Goal: Task Accomplishment & Management: Manage account settings

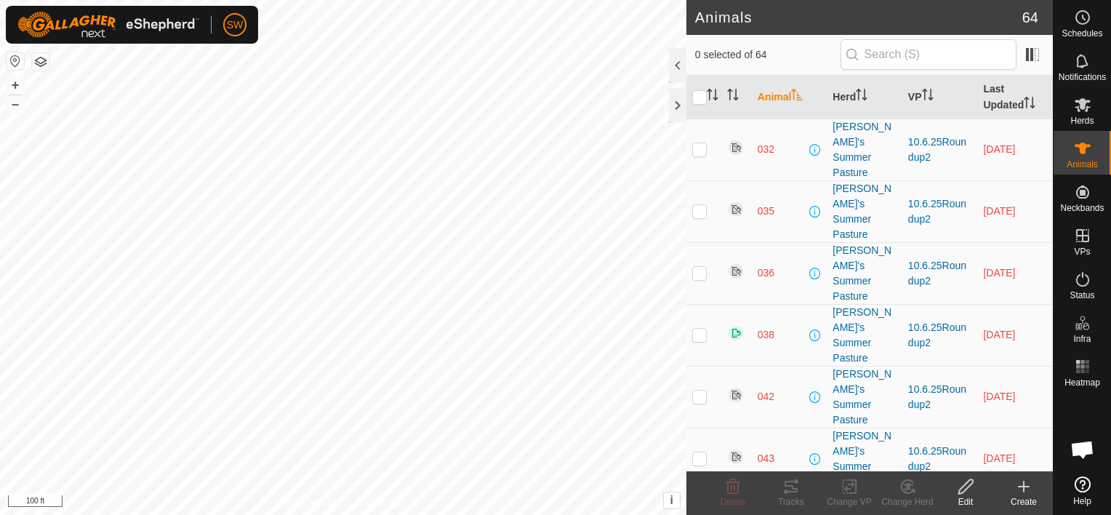
scroll to position [9308, 0]
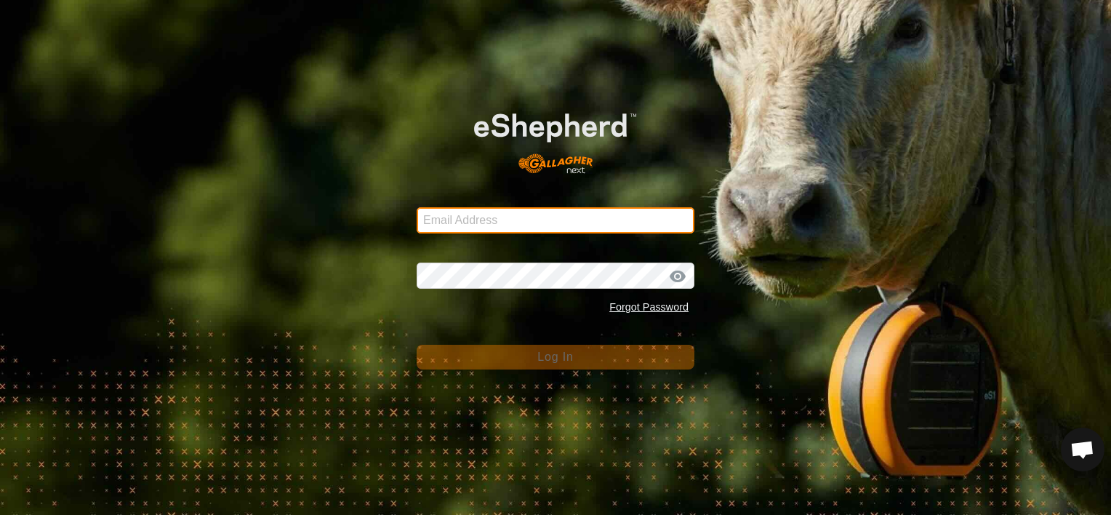
type input "[EMAIL_ADDRESS][DOMAIN_NAME]"
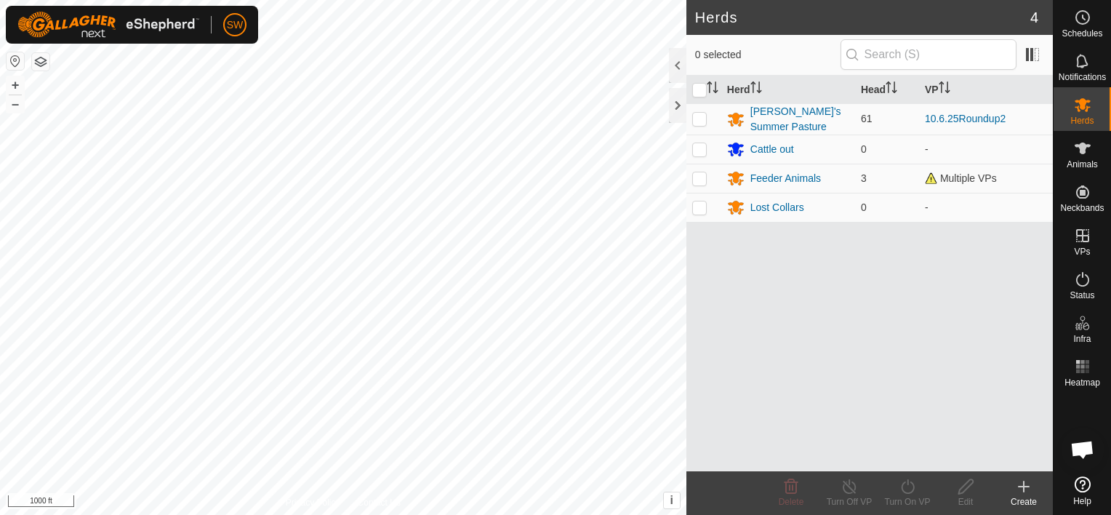
scroll to position [9308, 0]
click at [17, 84] on button "+" at bounding box center [15, 84] width 17 height 17
click at [15, 90] on button "+" at bounding box center [15, 84] width 17 height 17
click at [1020, 495] on icon at bounding box center [1023, 486] width 17 height 17
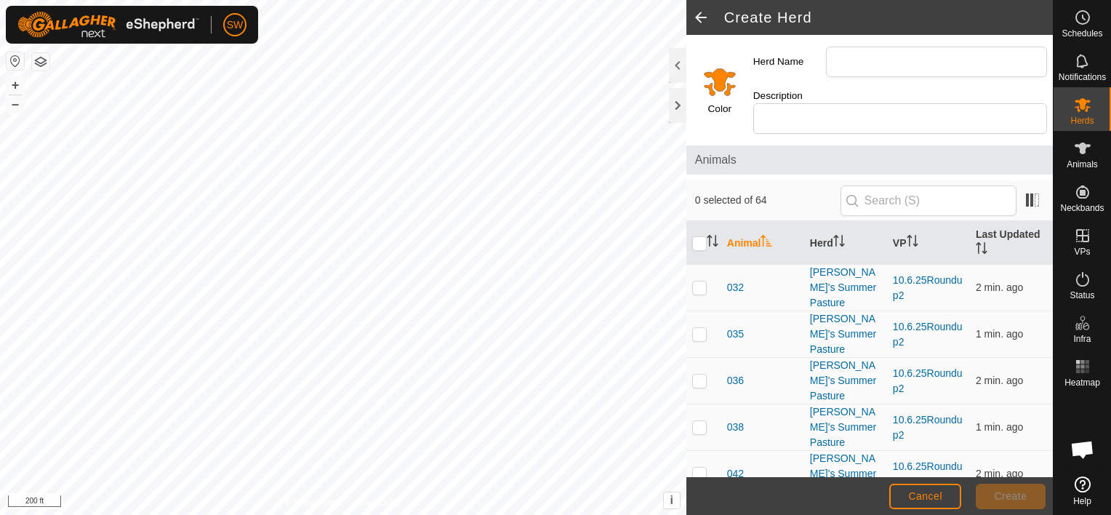
click at [704, 23] on span at bounding box center [701, 17] width 29 height 35
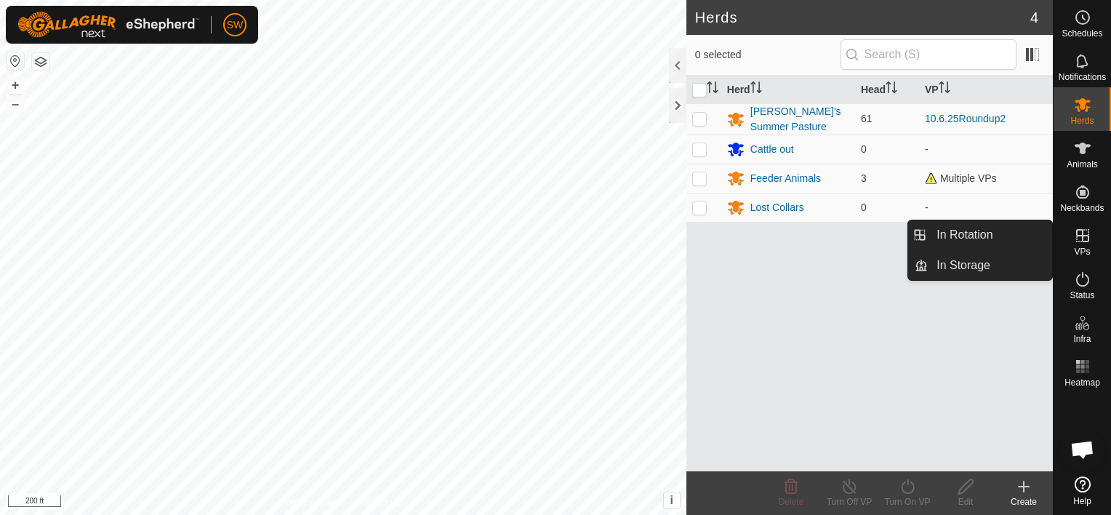
click at [1087, 228] on icon at bounding box center [1082, 235] width 17 height 17
click at [1074, 244] on es-virtualpaddocks-svg-icon at bounding box center [1083, 235] width 26 height 23
click at [1046, 241] on link "In Rotation" at bounding box center [990, 234] width 124 height 29
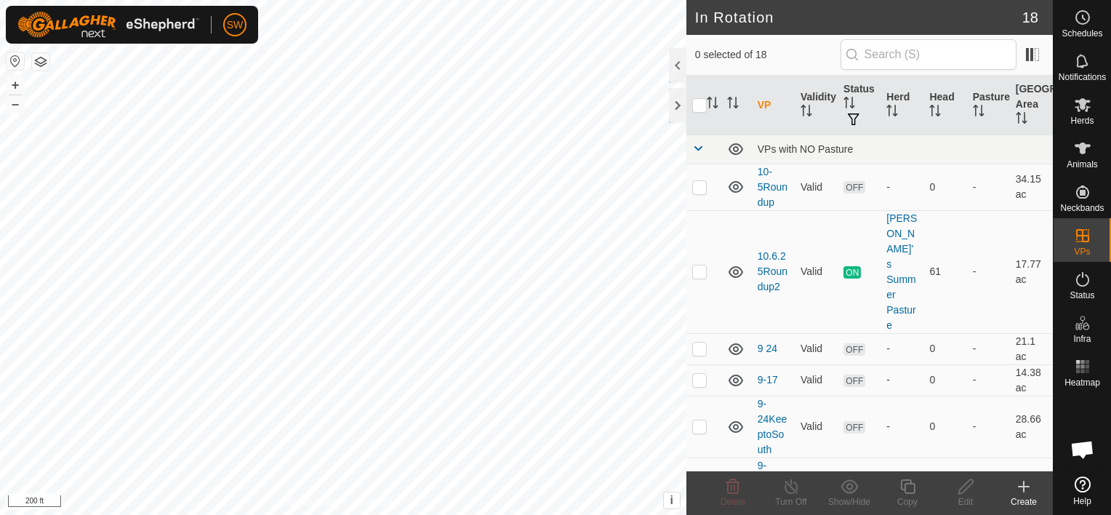
click at [1016, 484] on icon at bounding box center [1023, 486] width 17 height 17
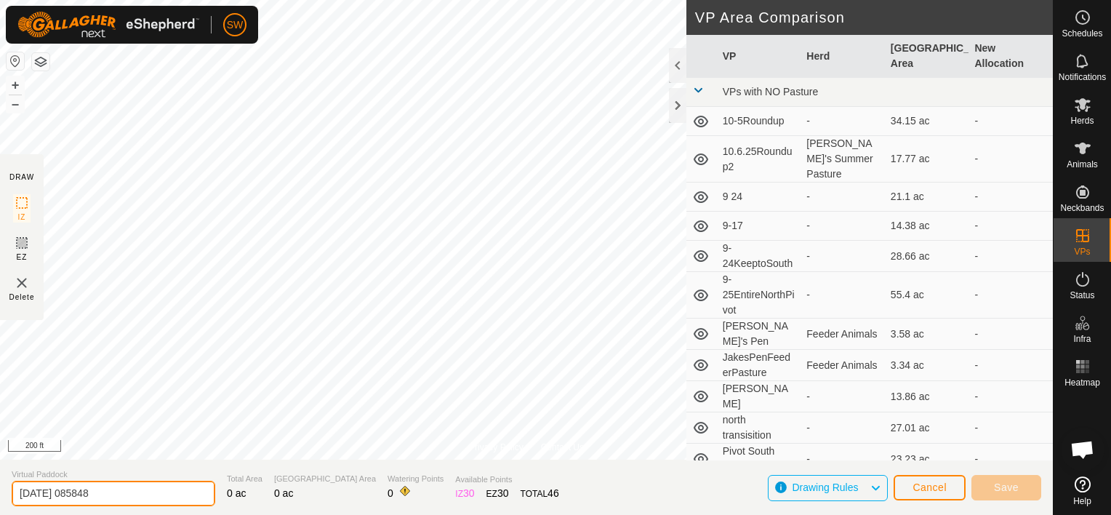
click at [134, 495] on input "2025-10-08 085848" at bounding box center [114, 493] width 204 height 25
type input "2"
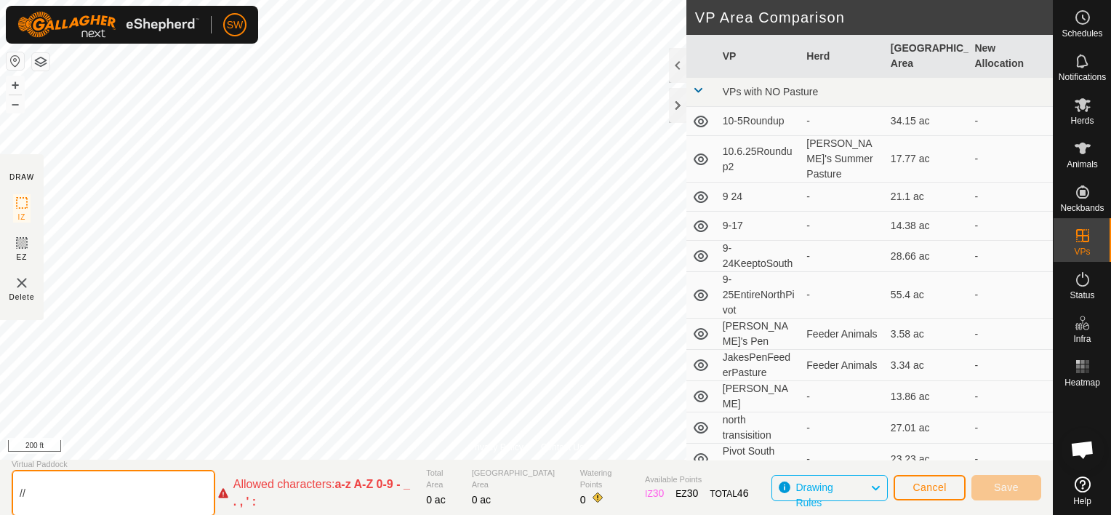
type input "/"
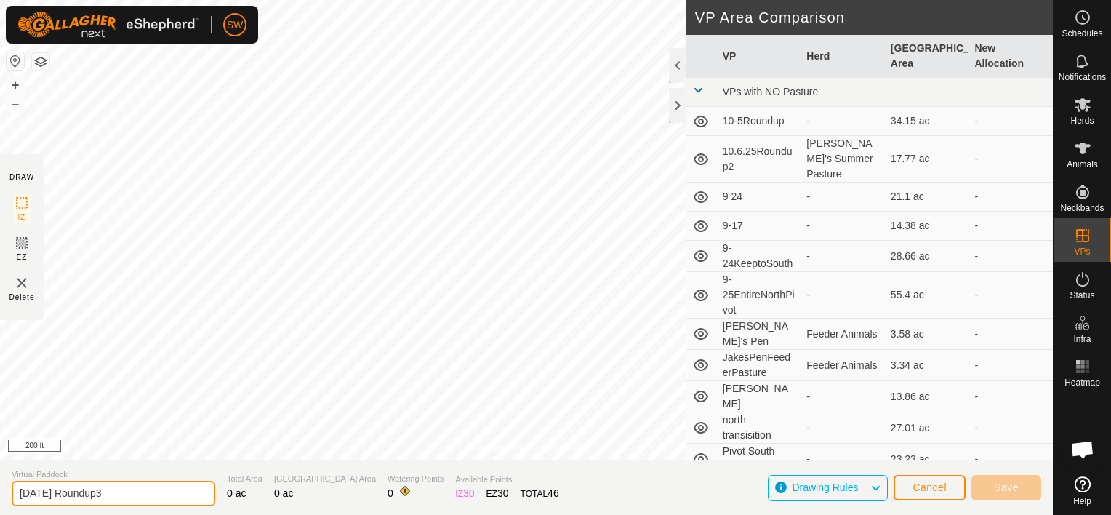
type input "10.8.25 Roundup3"
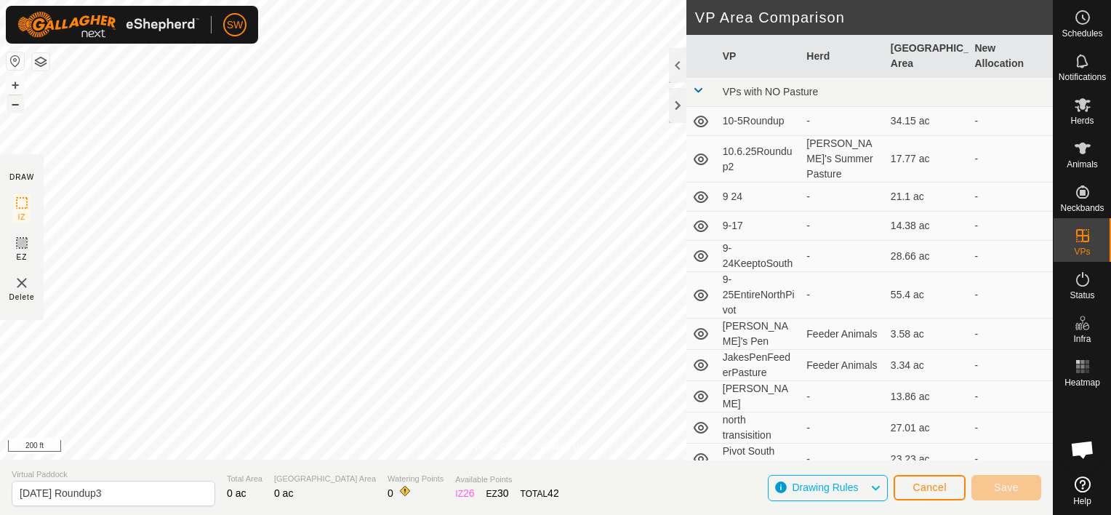
click at [18, 111] on button "–" at bounding box center [15, 103] width 17 height 17
drag, startPoint x: 946, startPoint y: 479, endPoint x: 919, endPoint y: 483, distance: 27.3
click at [919, 483] on span "Cancel" at bounding box center [930, 487] width 34 height 12
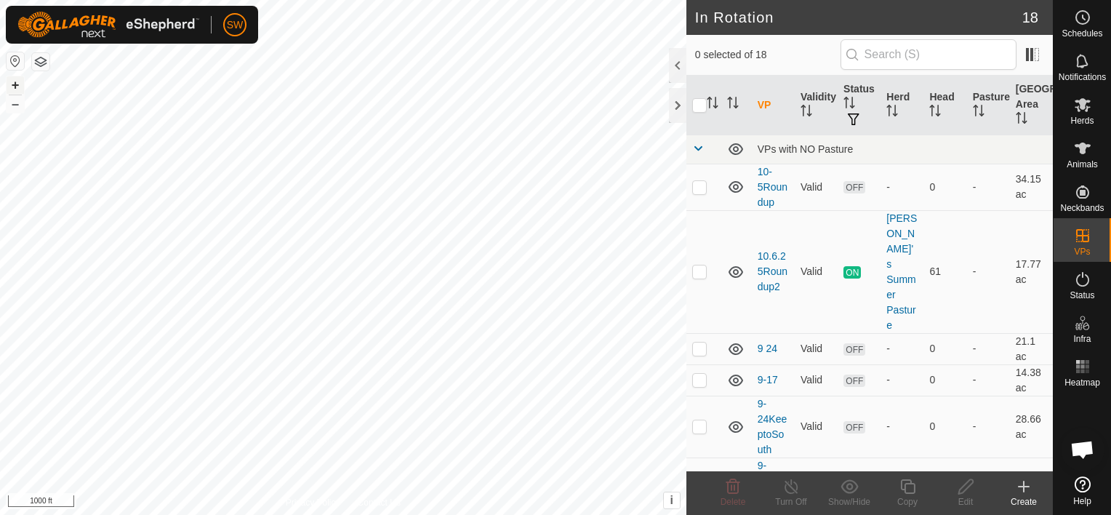
click at [7, 87] on button "+" at bounding box center [15, 84] width 17 height 17
checkbox input "false"
checkbox input "true"
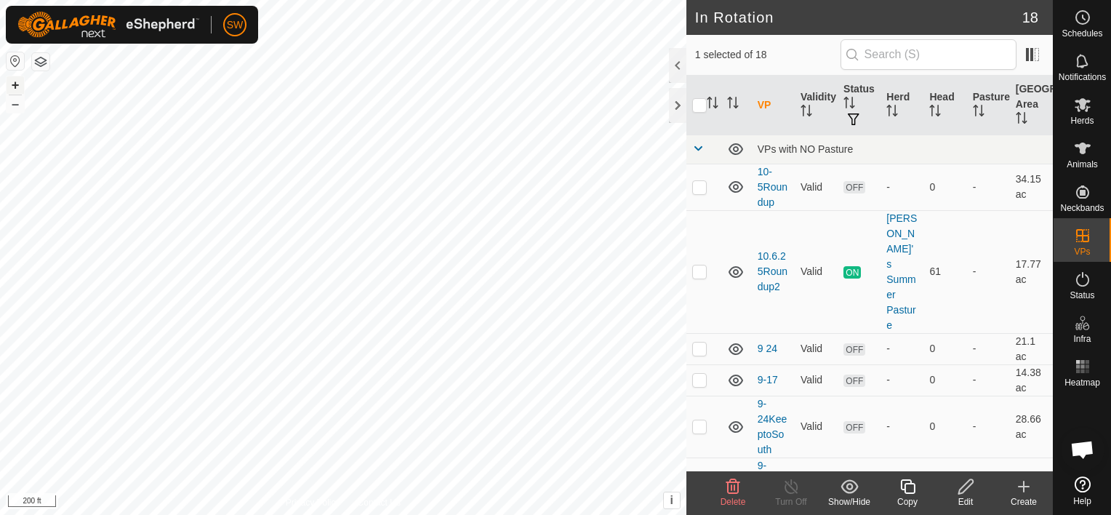
checkbox input "false"
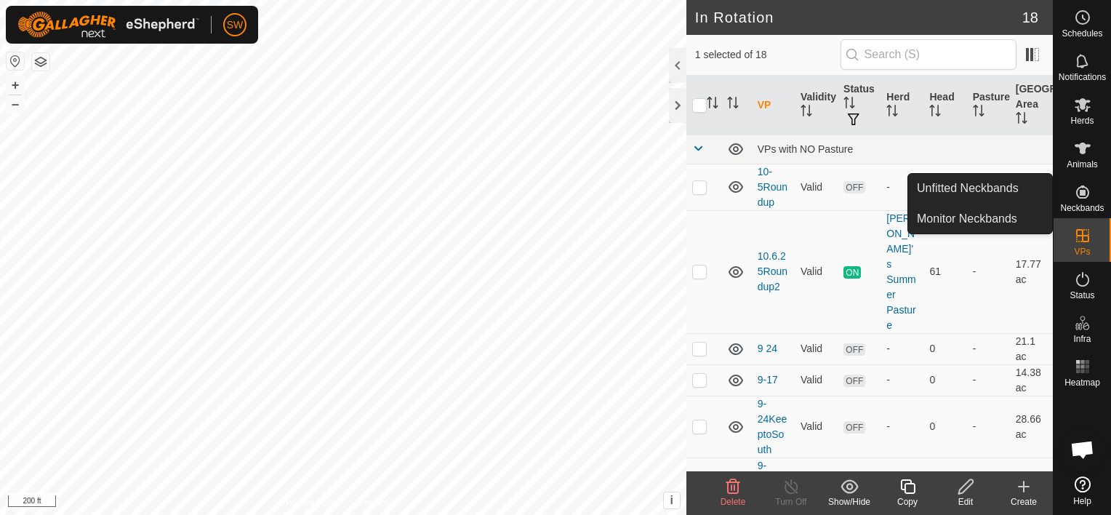
click at [1023, 476] on div "Create" at bounding box center [1024, 493] width 58 height 44
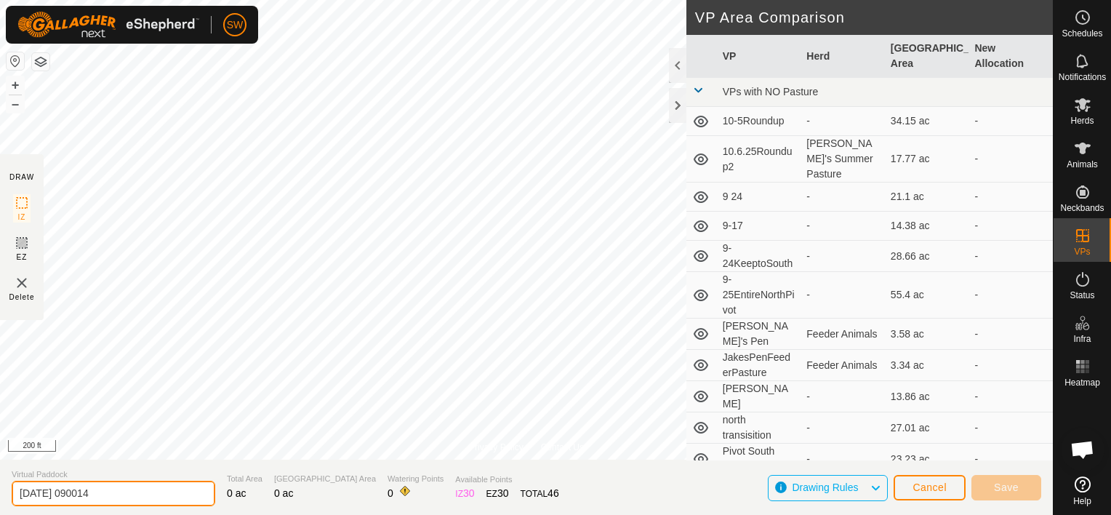
click at [151, 495] on input "2025-10-08 090014" at bounding box center [114, 493] width 204 height 25
type input "2"
type input "10.8.25 roundup3"
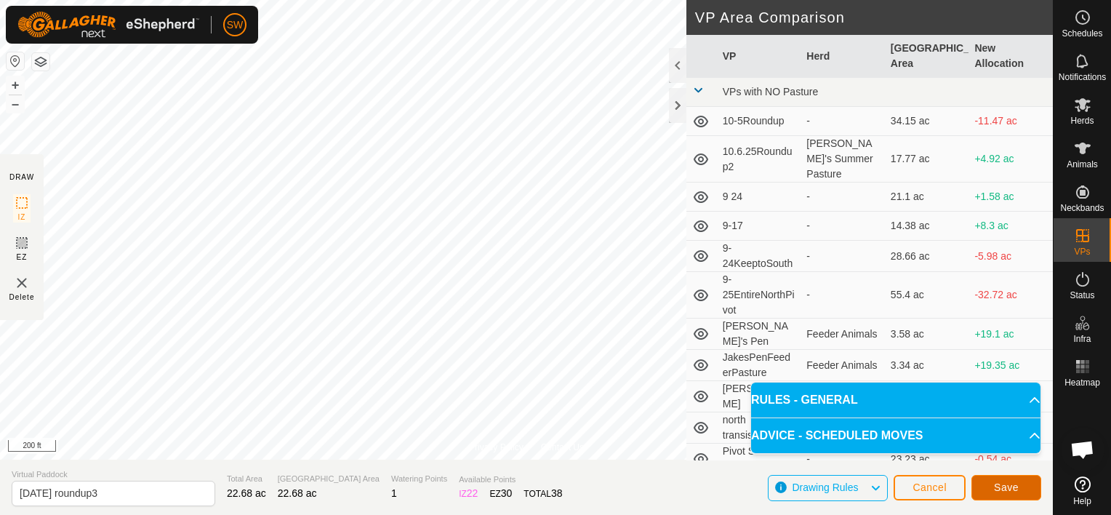
click at [980, 485] on button "Save" at bounding box center [1007, 487] width 70 height 25
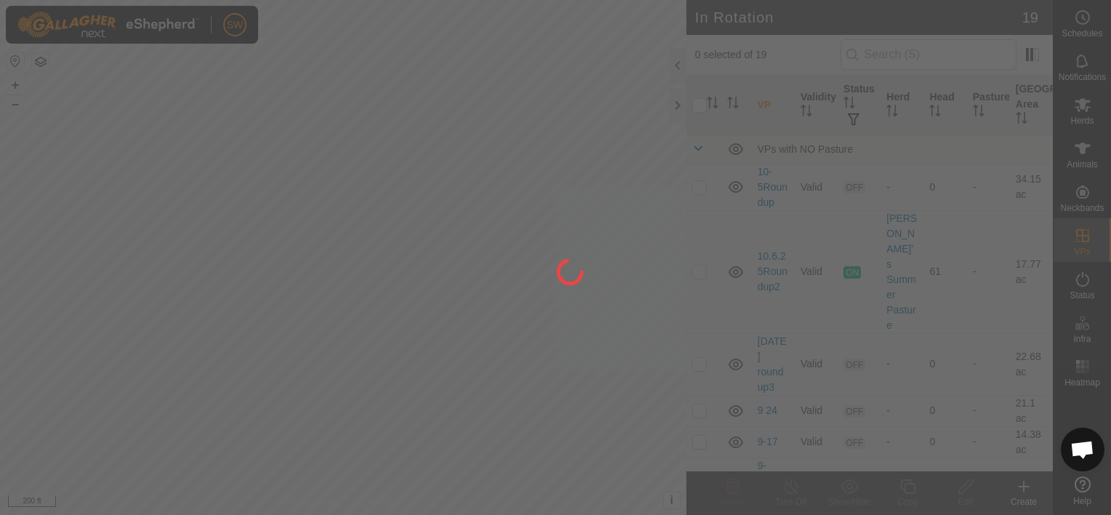
click at [1074, 154] on div at bounding box center [555, 257] width 1111 height 515
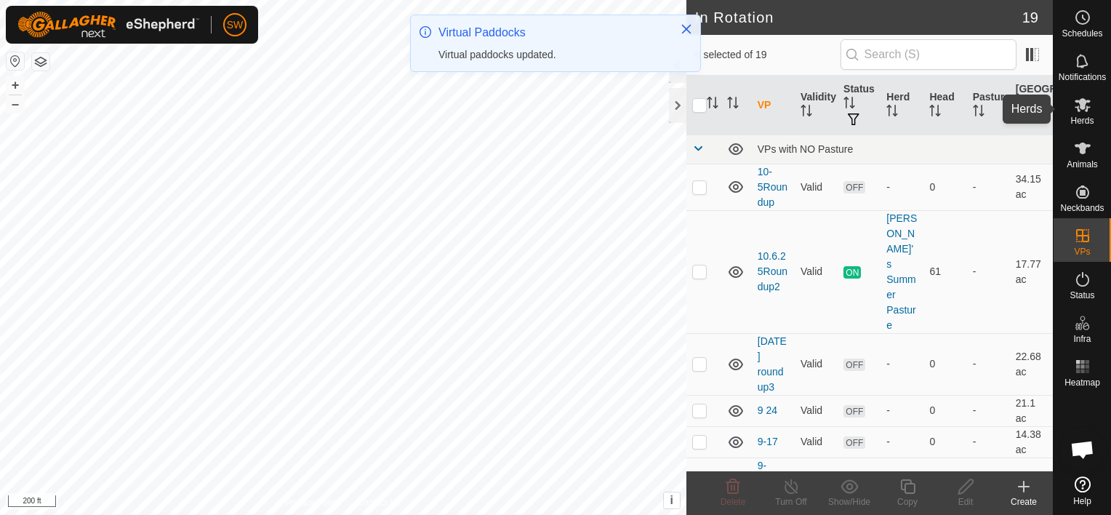
click at [1090, 108] on icon at bounding box center [1082, 104] width 17 height 17
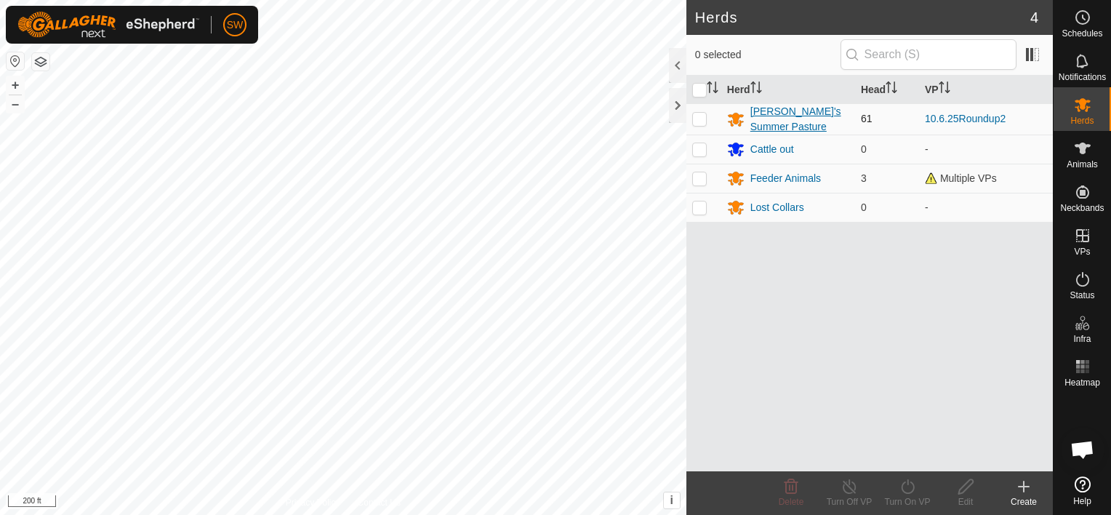
click at [762, 117] on div "[PERSON_NAME]'s Summer Pasture" at bounding box center [800, 119] width 99 height 31
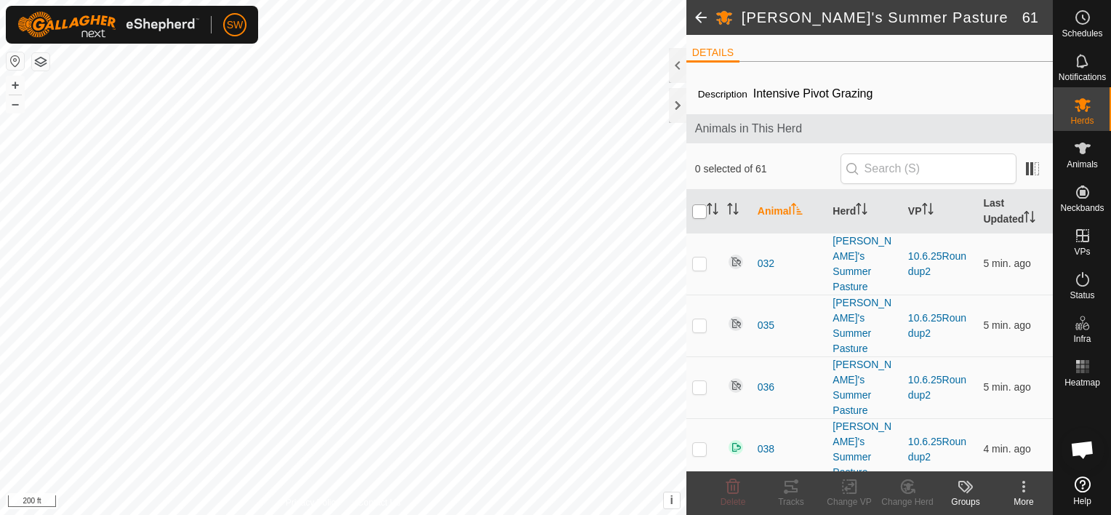
click at [700, 205] on input "checkbox" at bounding box center [699, 211] width 15 height 15
checkbox input "true"
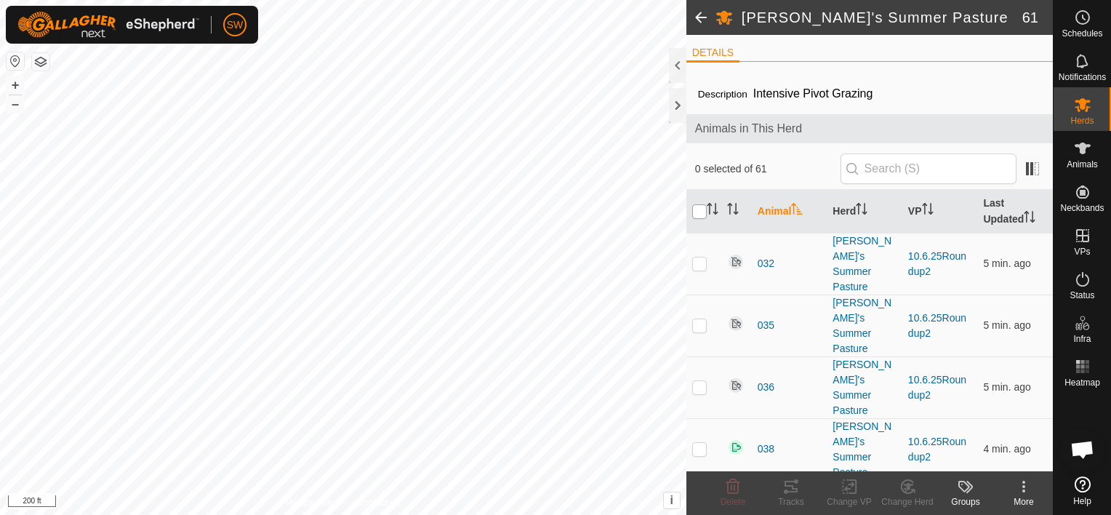
checkbox input "true"
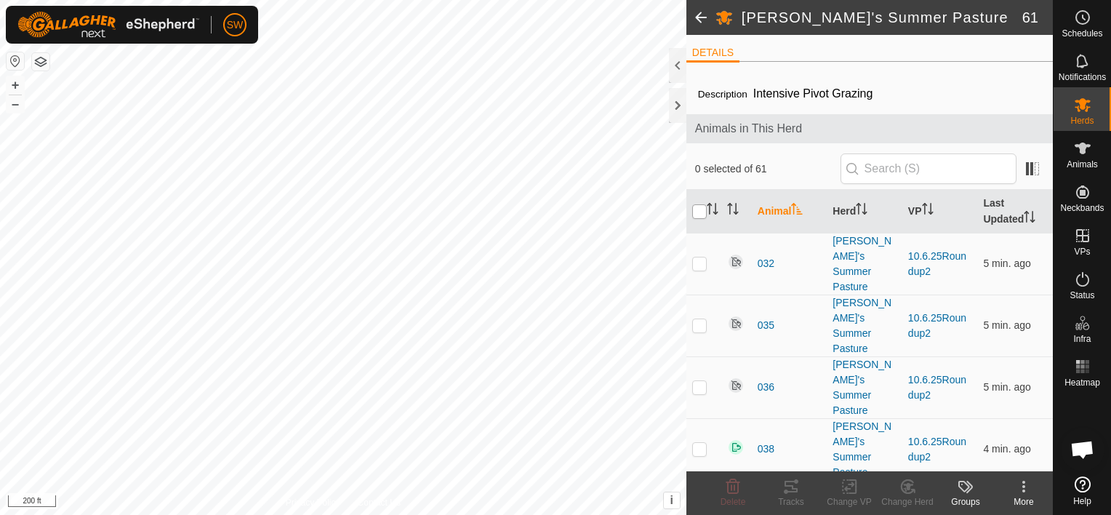
checkbox input "true"
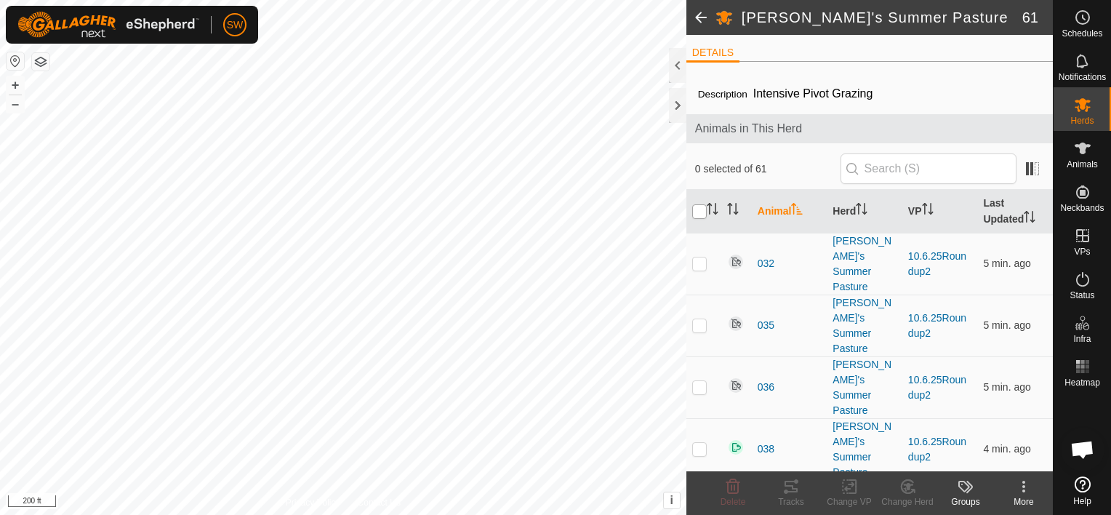
checkbox input "true"
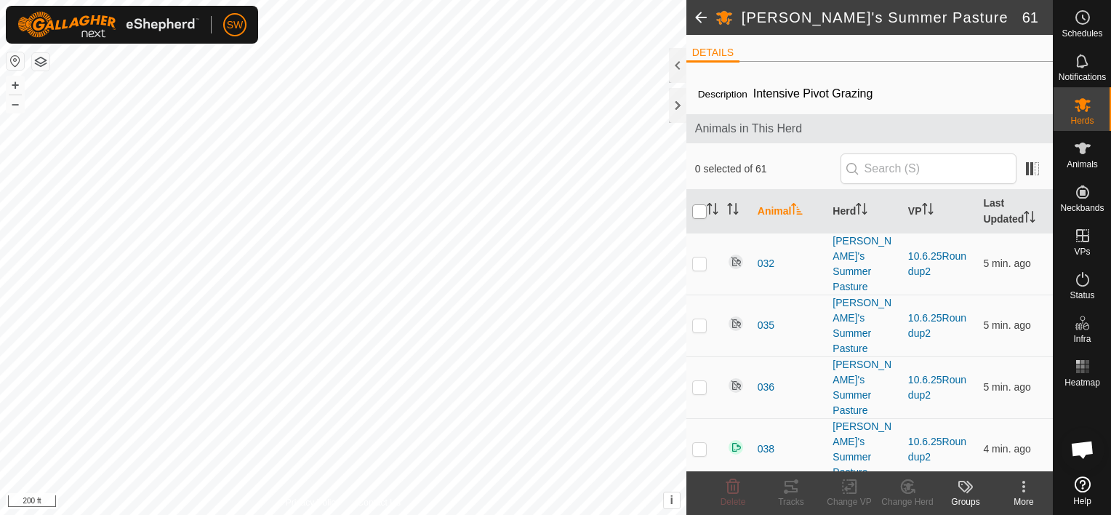
checkbox input "true"
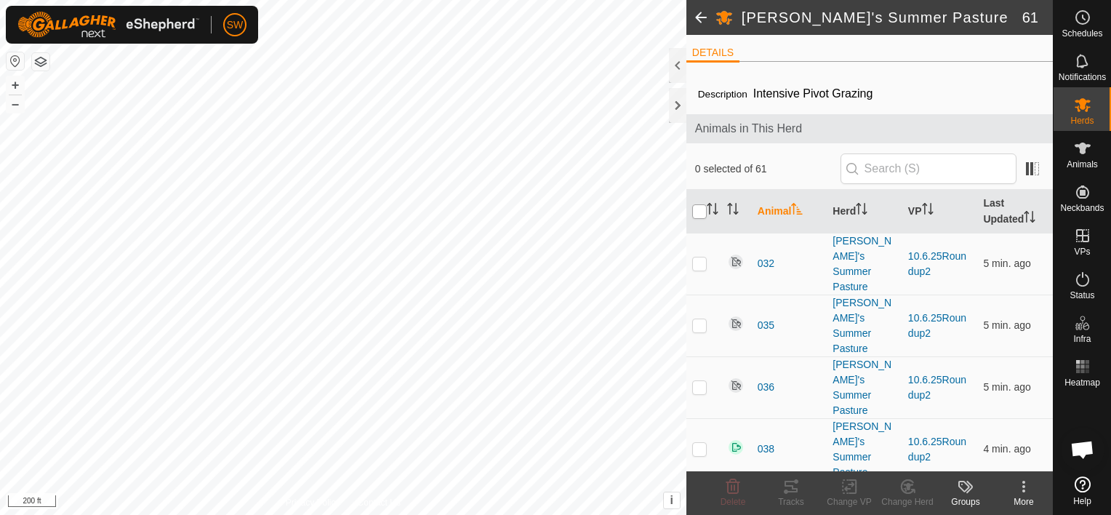
checkbox input "true"
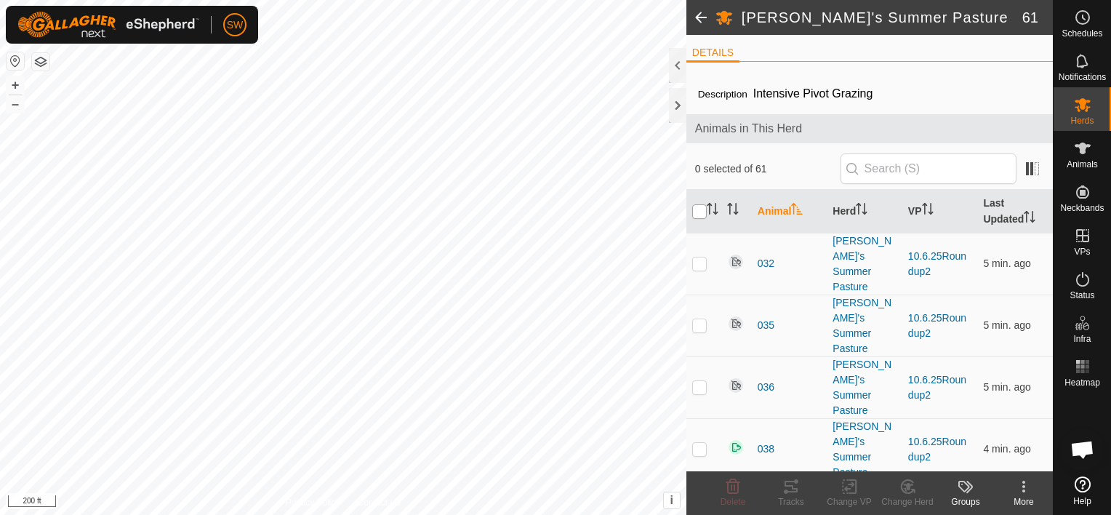
checkbox input "true"
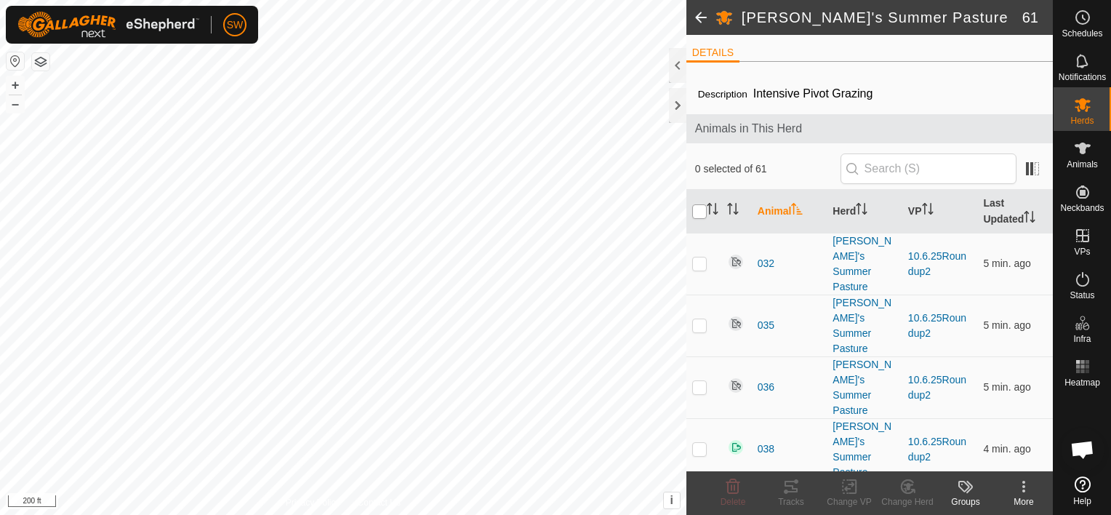
checkbox input "true"
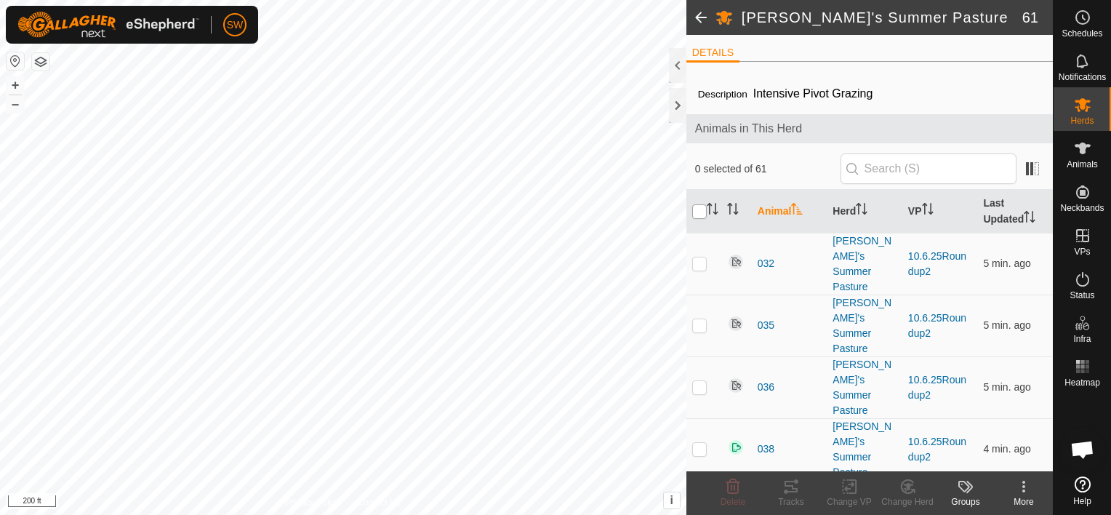
checkbox input "true"
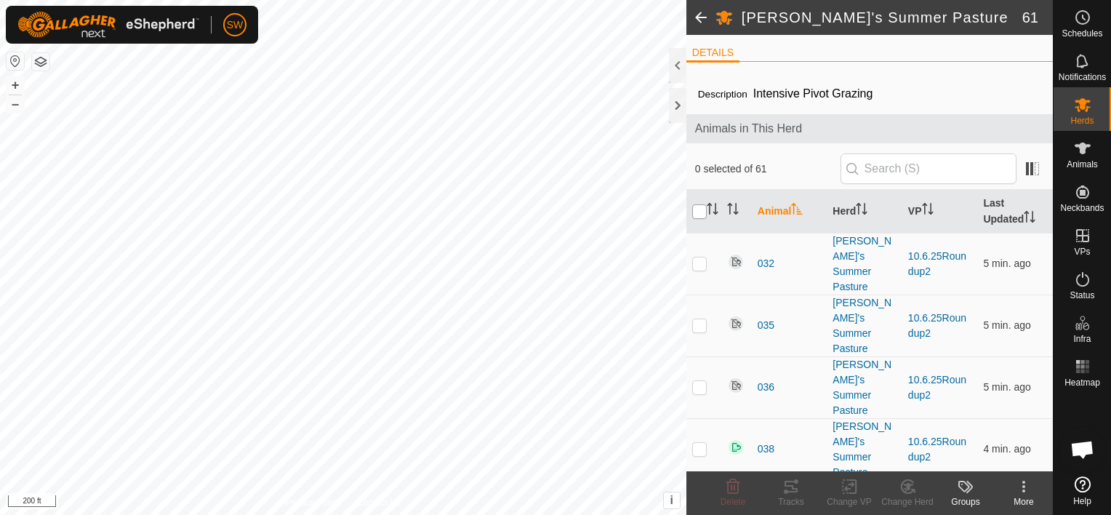
checkbox input "true"
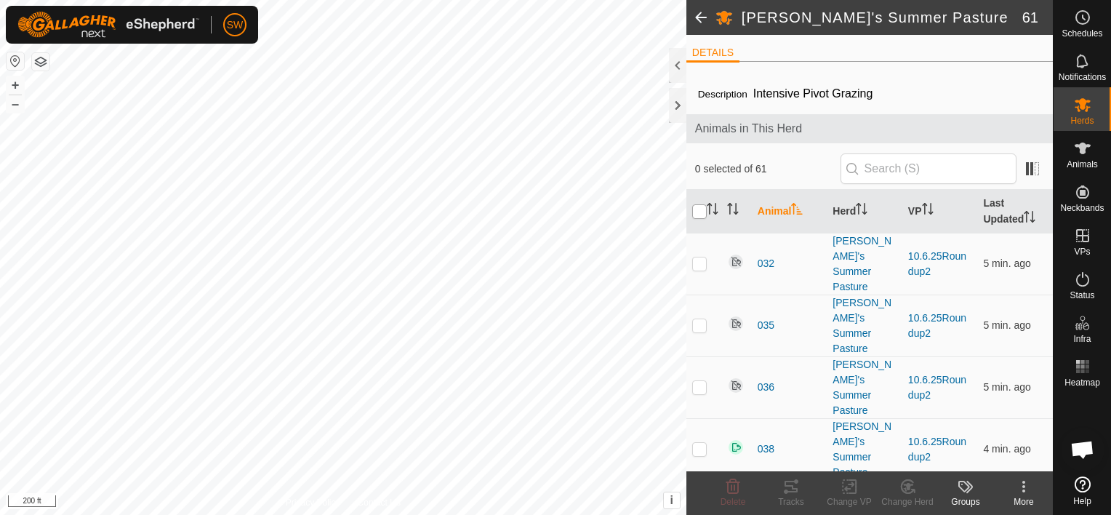
checkbox input "true"
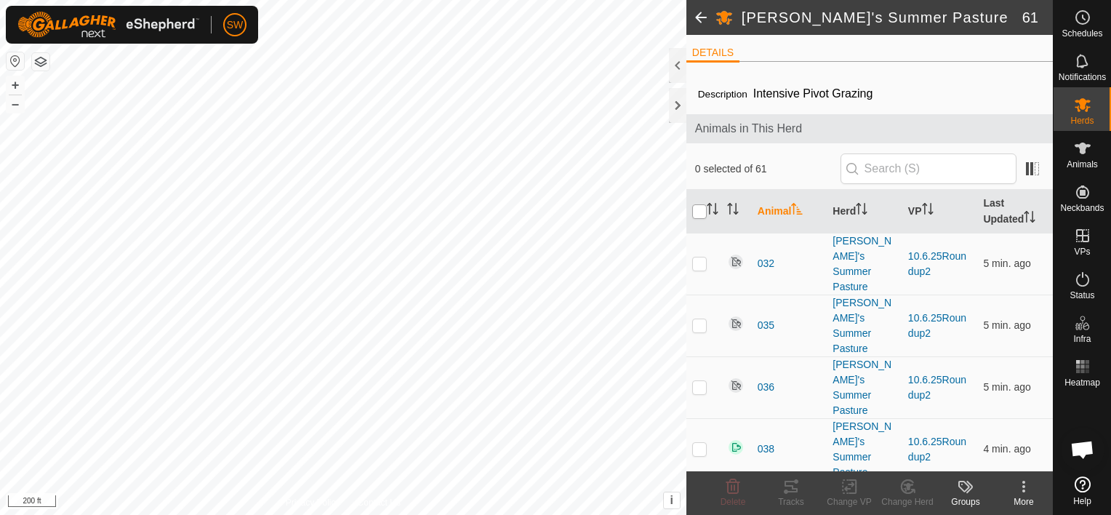
checkbox input "true"
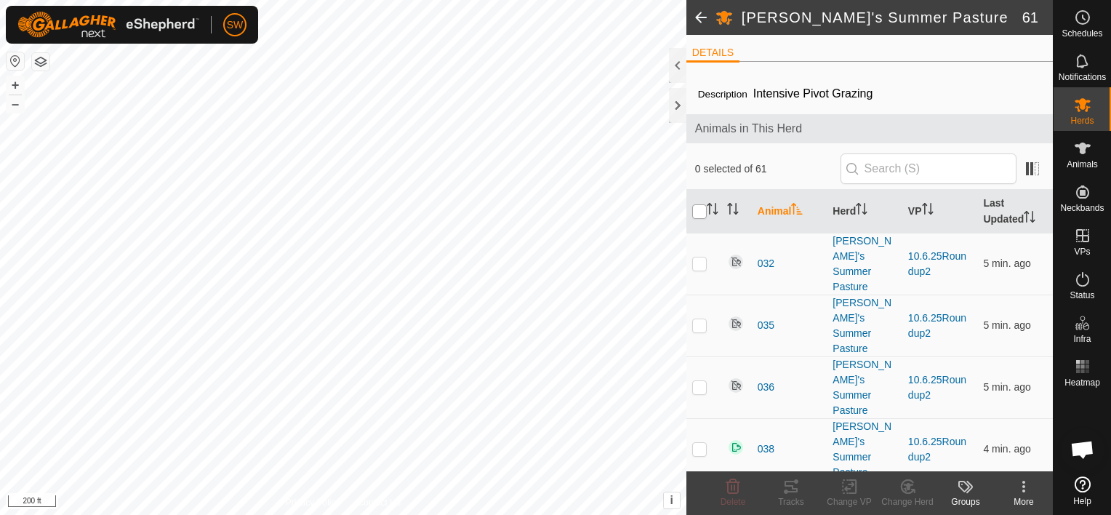
checkbox input "true"
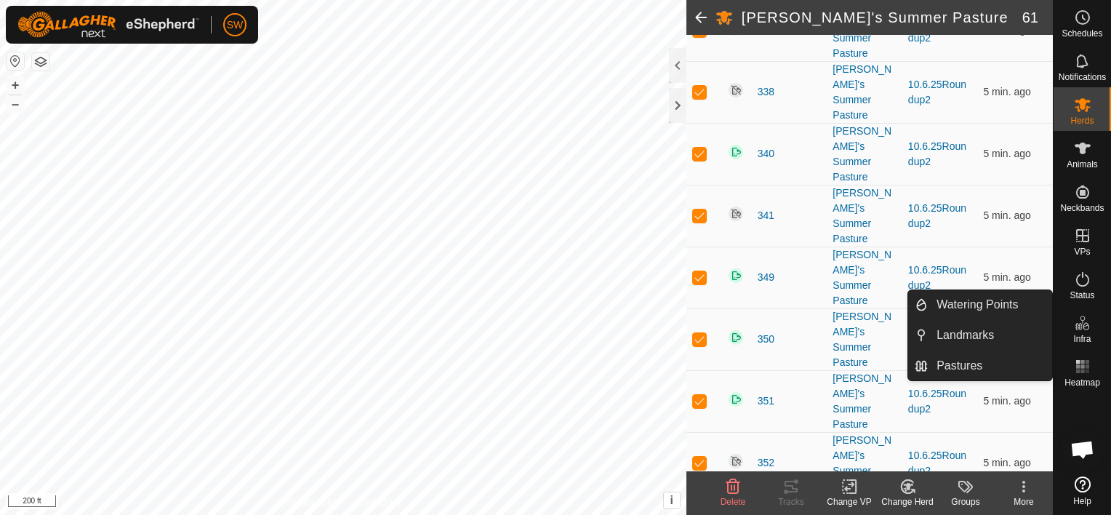
scroll to position [2591, 0]
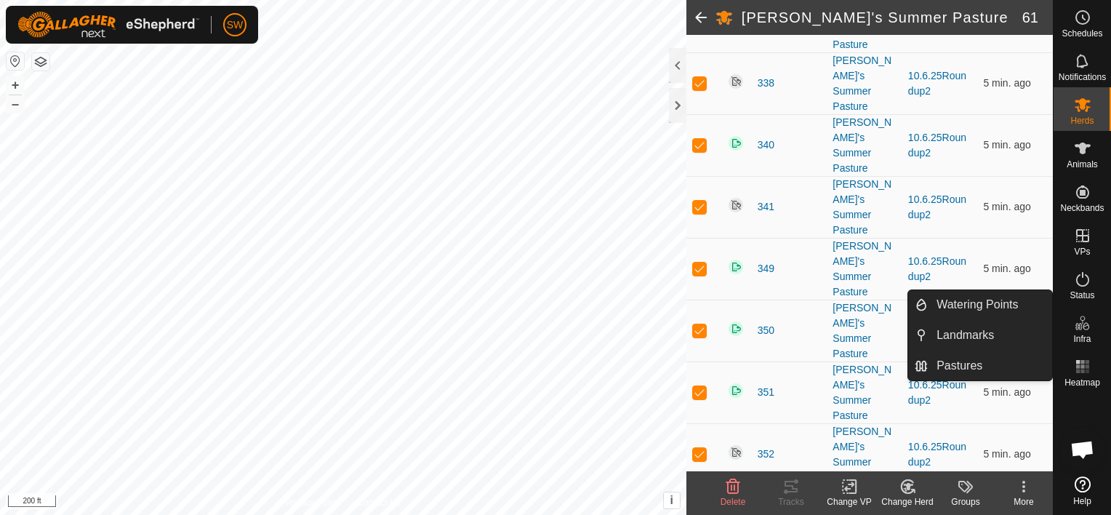
click at [838, 489] on change-vp-svg-icon at bounding box center [849, 486] width 58 height 17
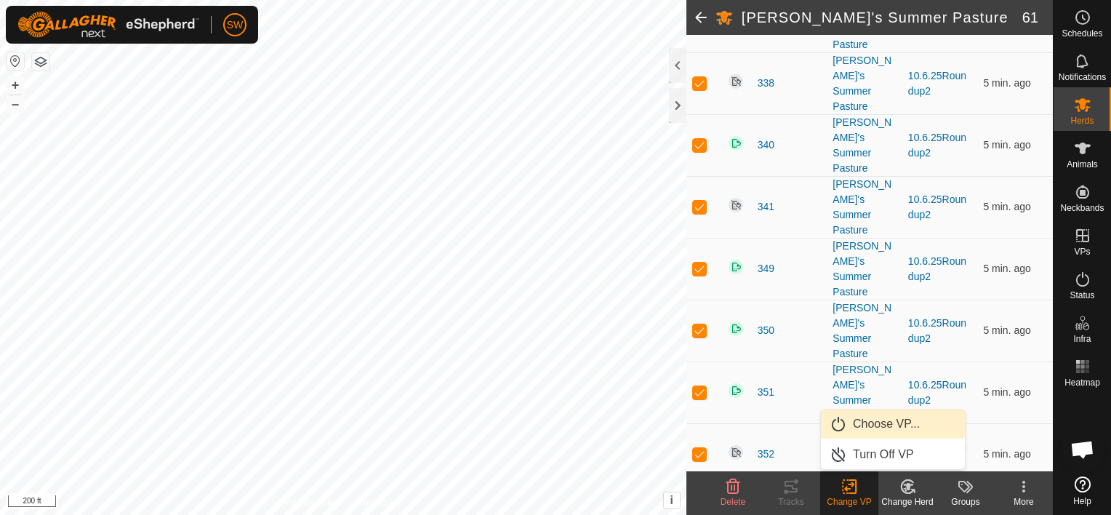
click at [871, 422] on link "Choose VP..." at bounding box center [893, 423] width 144 height 29
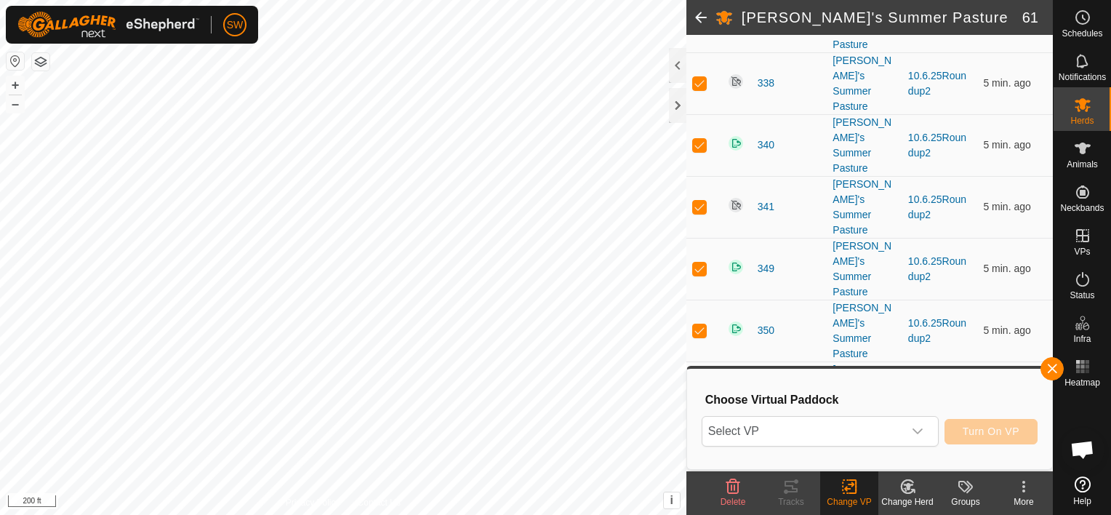
click at [871, 422] on span "Select VP" at bounding box center [803, 431] width 201 height 29
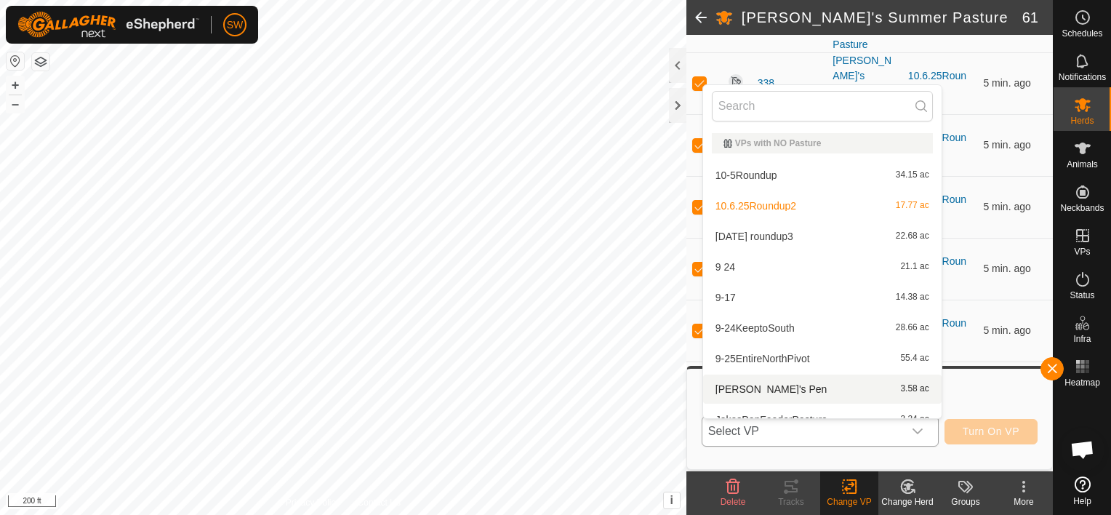
scroll to position [16, 0]
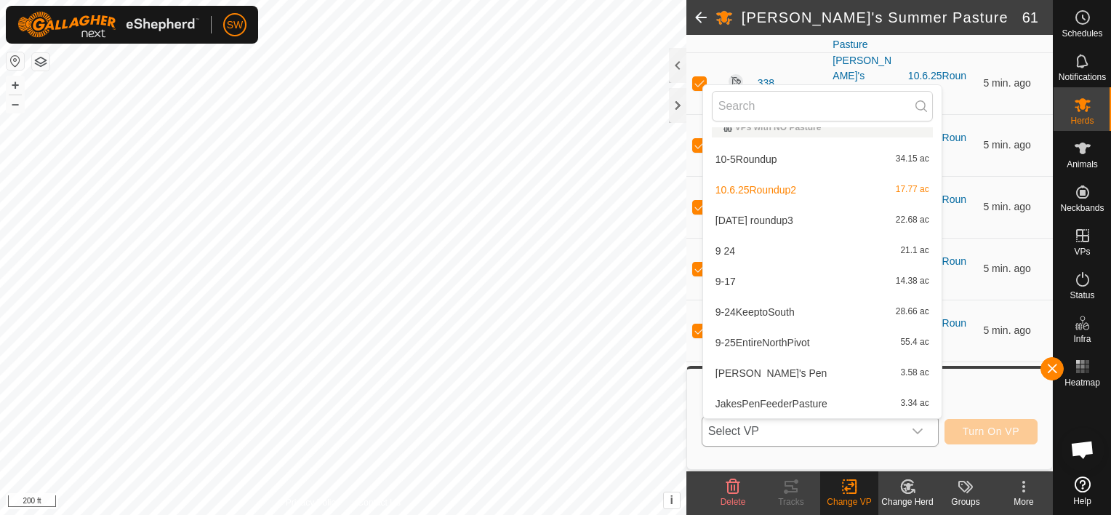
click at [808, 219] on li "10.8.25 roundup3 22.68 ac" at bounding box center [822, 220] width 239 height 29
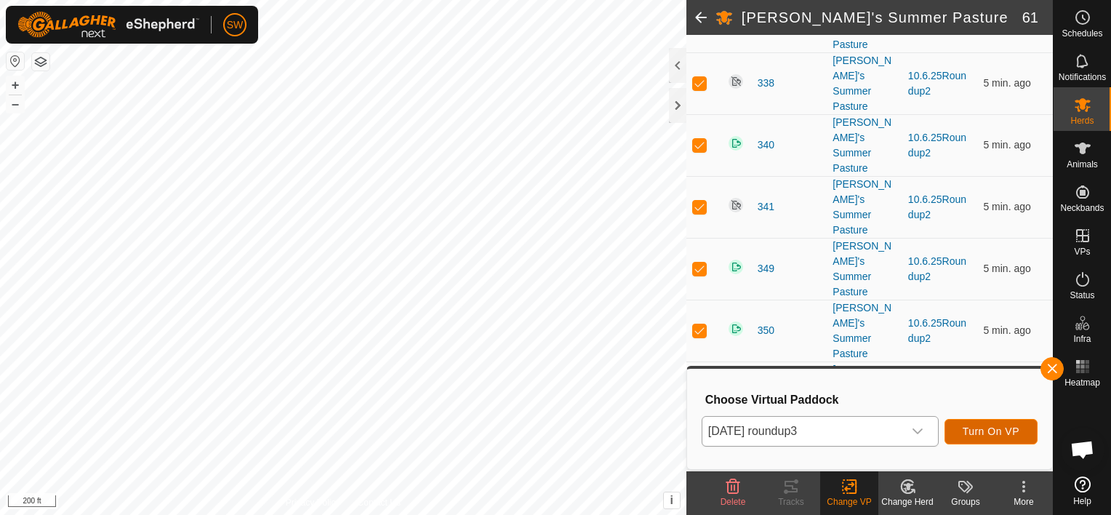
click at [996, 425] on button "Turn On VP" at bounding box center [991, 431] width 93 height 25
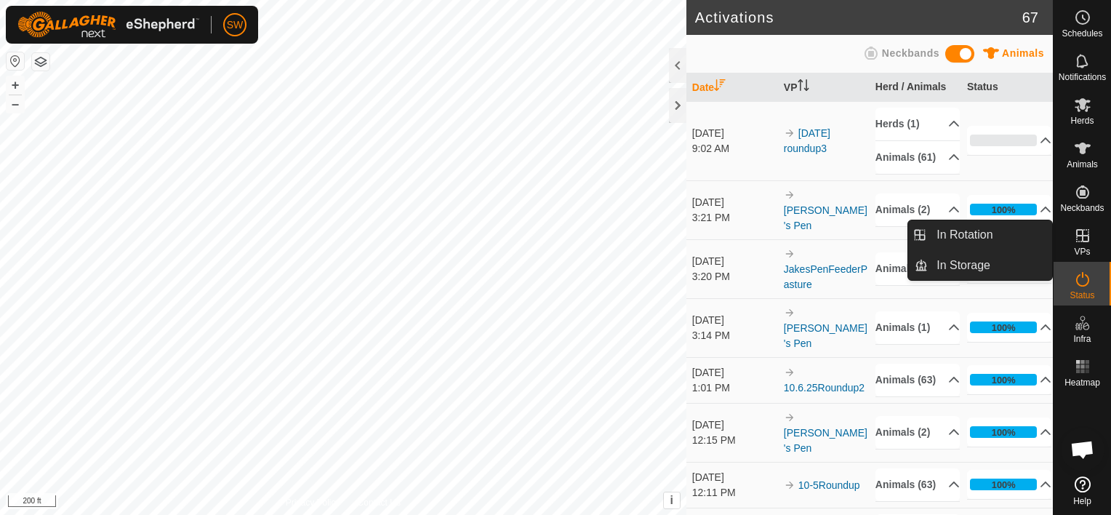
click at [1079, 247] on span "VPs" at bounding box center [1082, 251] width 16 height 9
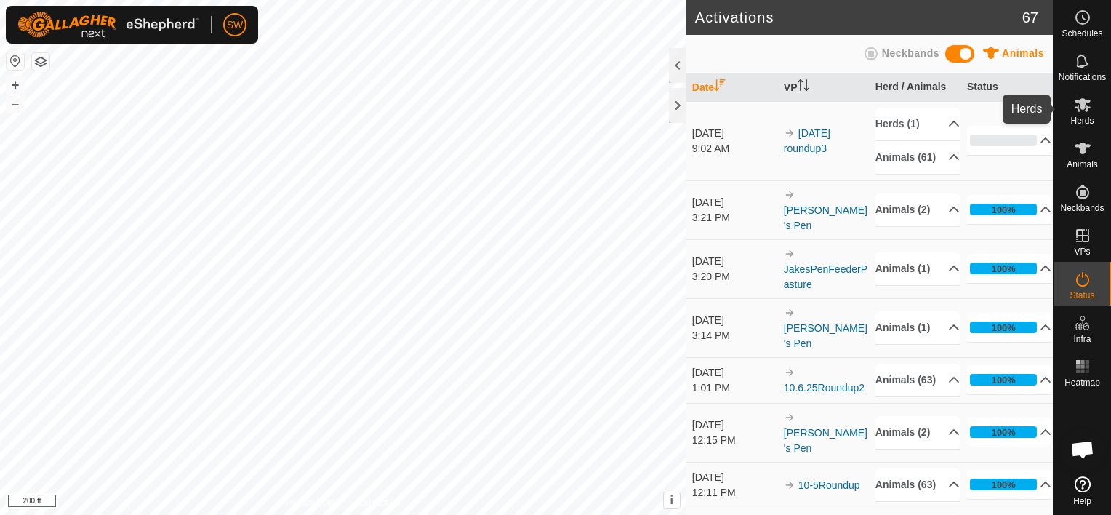
click at [1081, 109] on icon at bounding box center [1082, 104] width 17 height 17
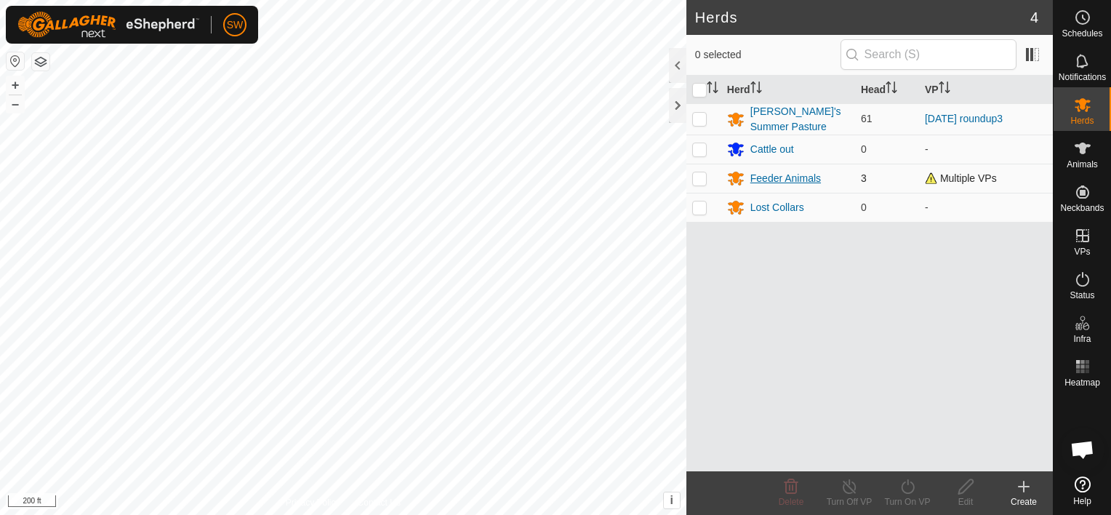
click at [787, 176] on div "Feeder Animals" at bounding box center [786, 178] width 71 height 15
